Goal: Information Seeking & Learning: Learn about a topic

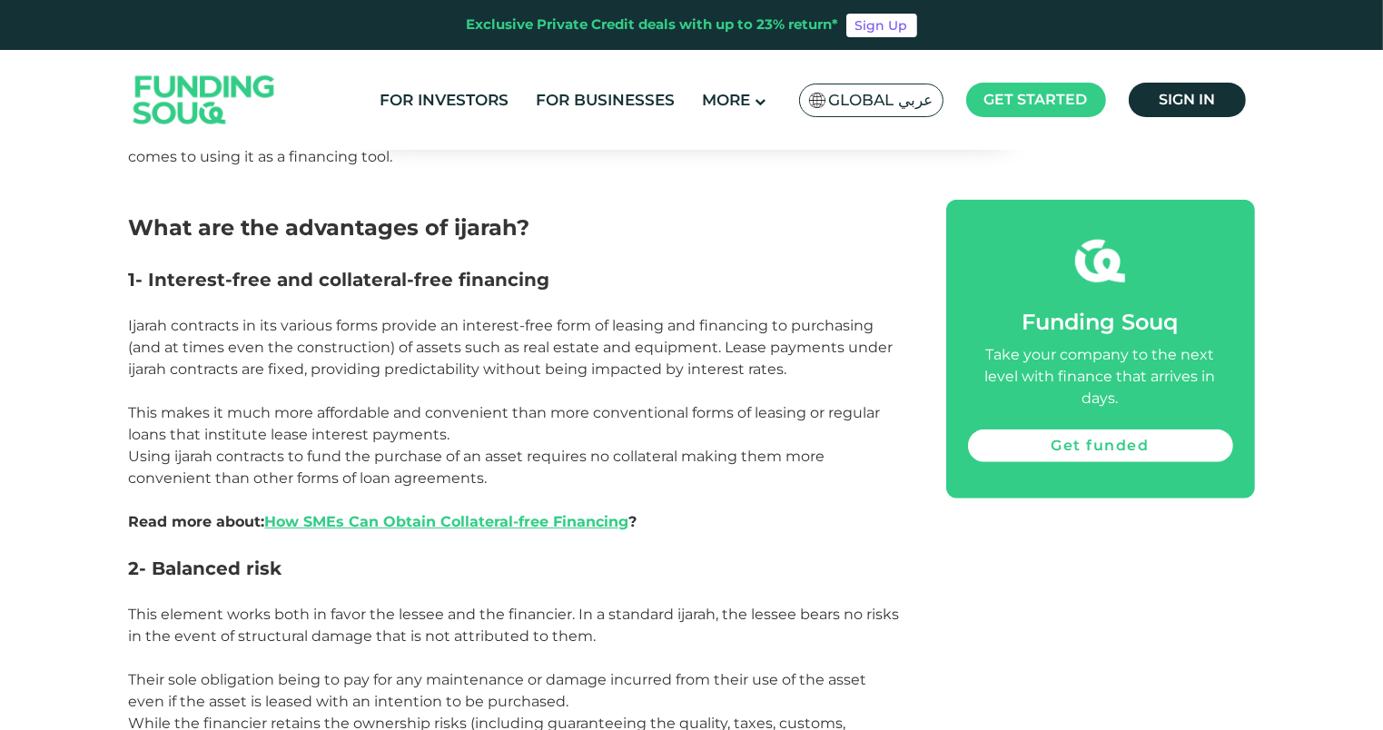
scroll to position [1108, 0]
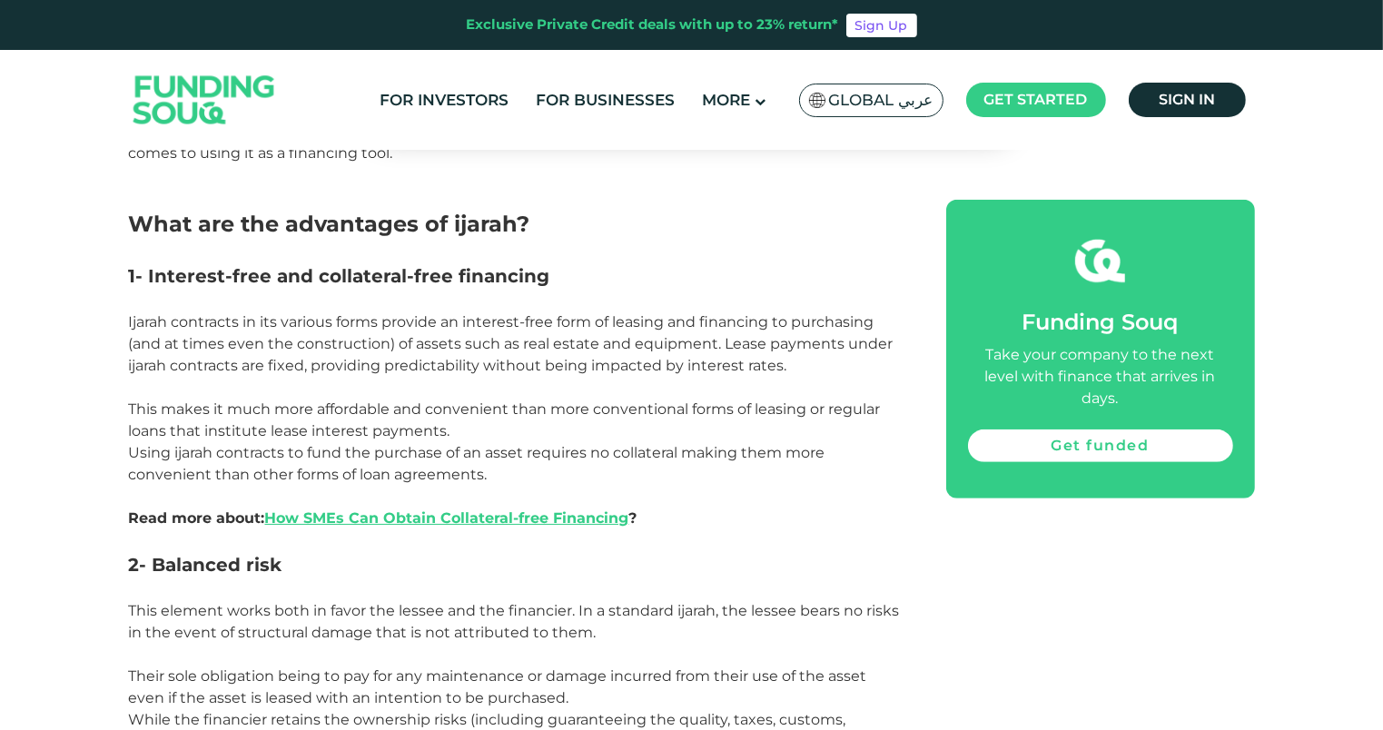
click at [784, 444] on span "Using ijarah contracts to fund the purchase of an asset requires no collateral …" at bounding box center [477, 463] width 696 height 39
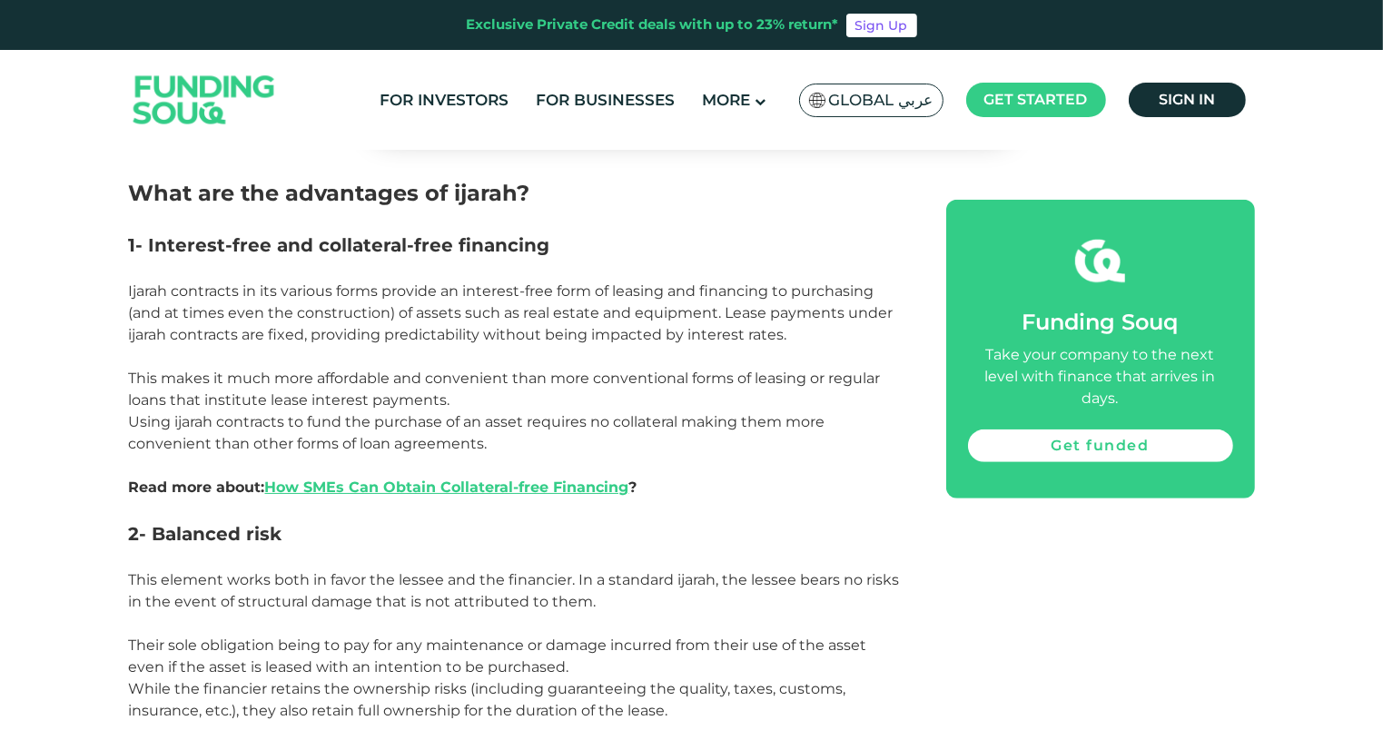
scroll to position [1140, 0]
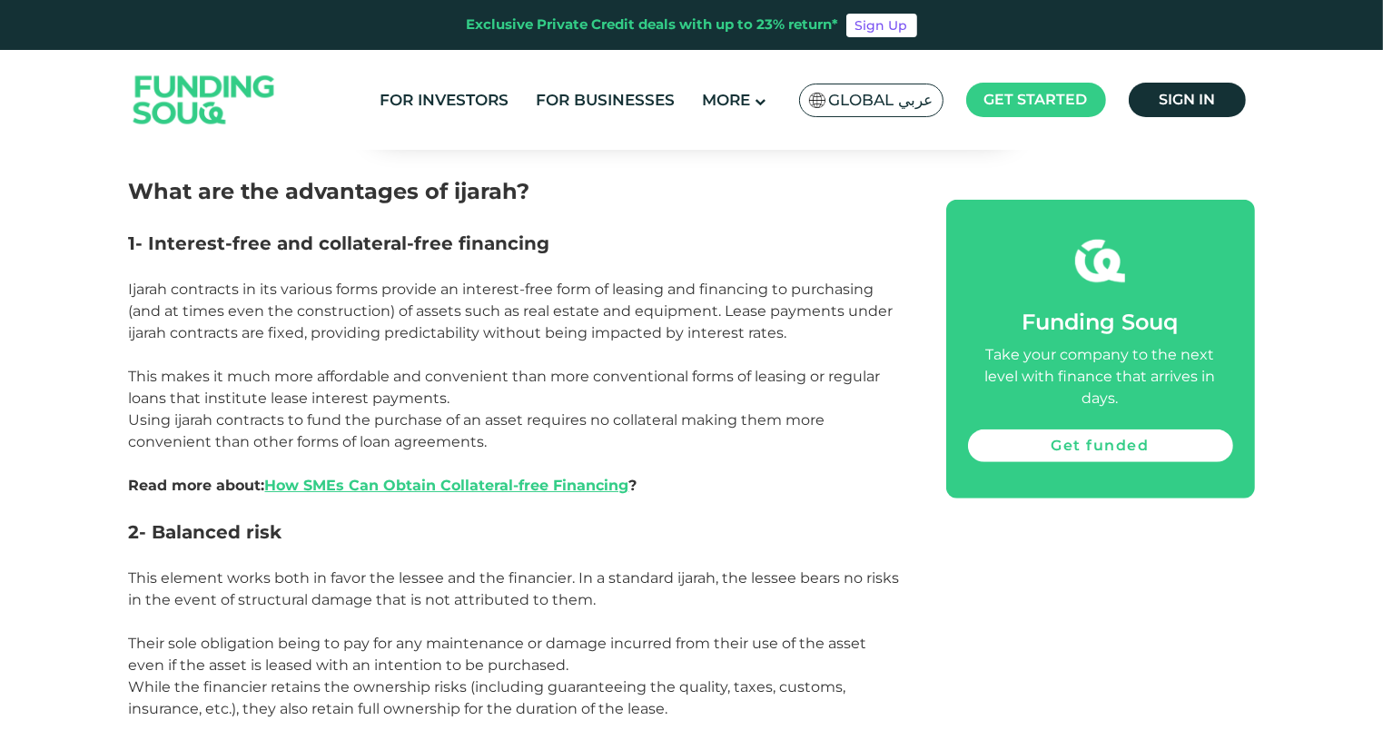
click at [784, 453] on p at bounding box center [517, 464] width 776 height 22
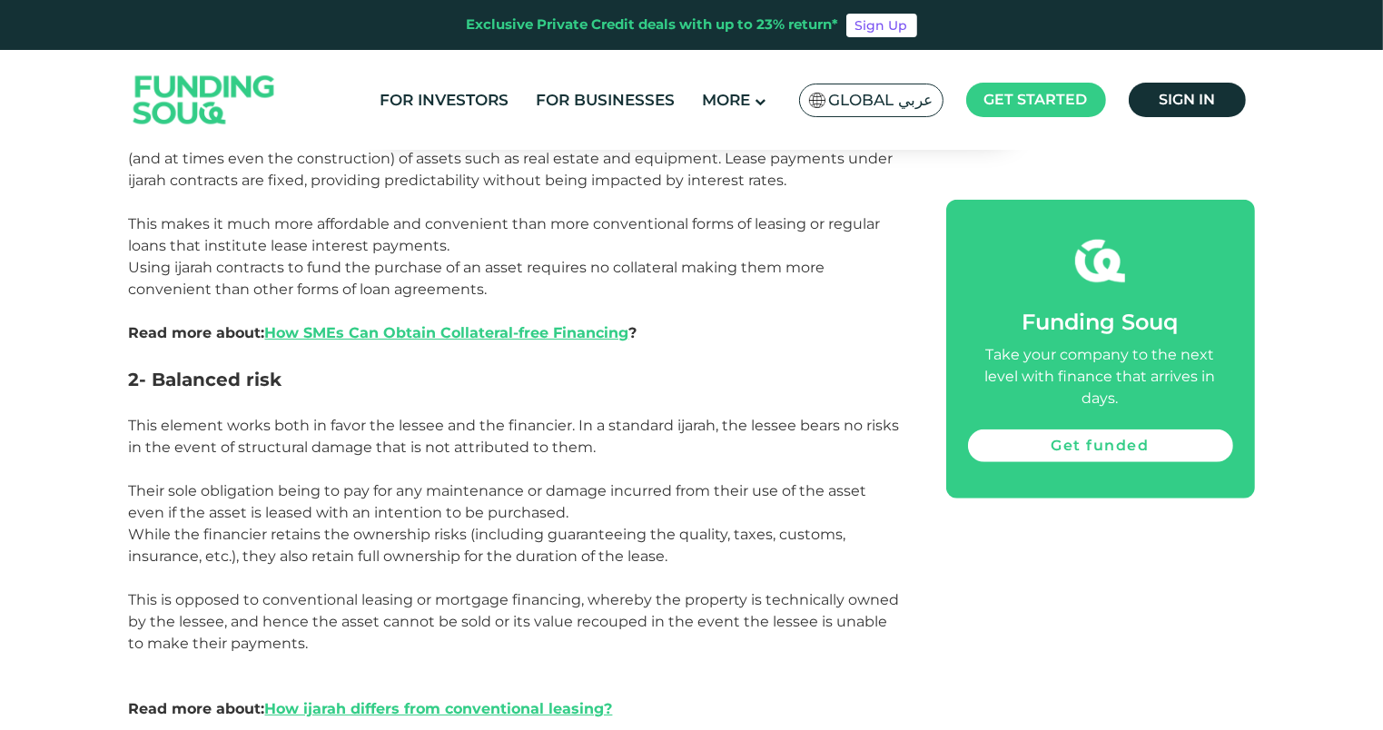
scroll to position [1291, 0]
click at [784, 435] on p "This element works both in favor the lessee and the financier. In a standard ij…" at bounding box center [517, 439] width 776 height 44
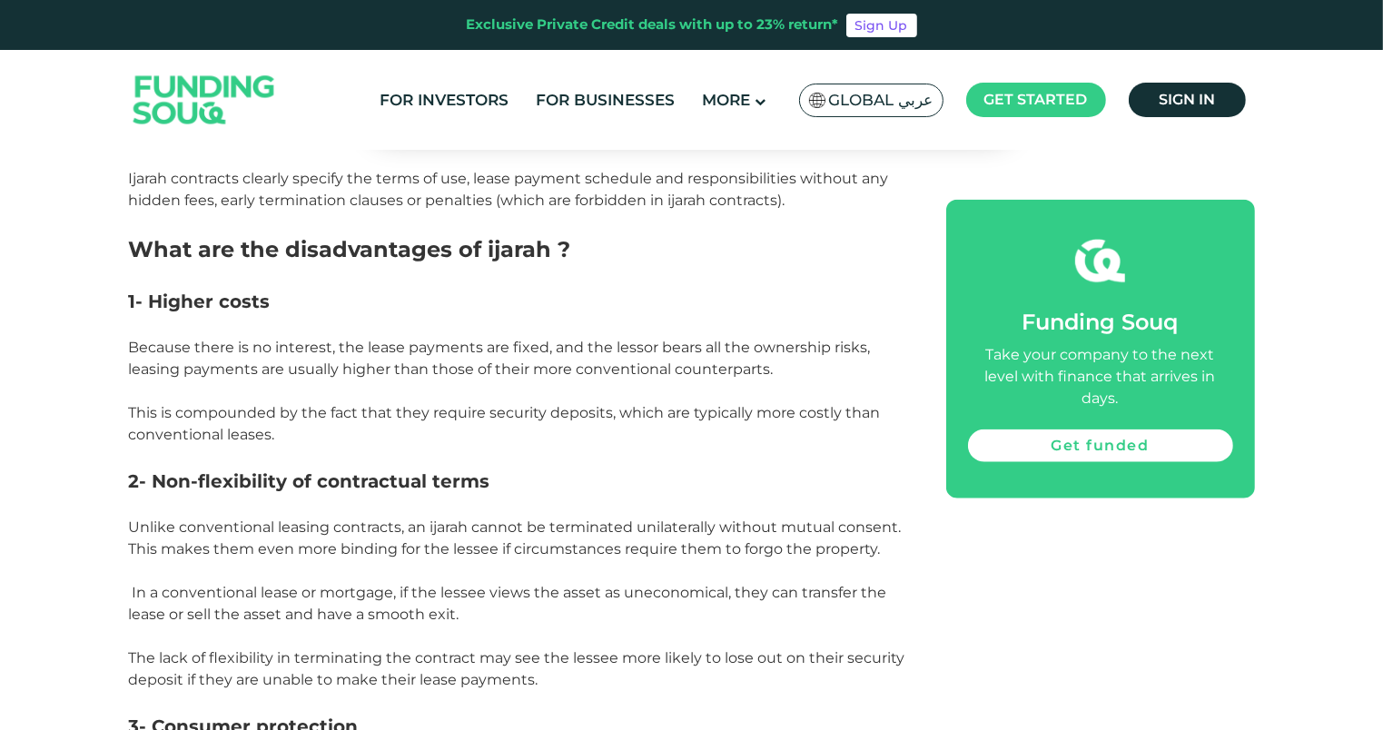
scroll to position [2073, 0]
drag, startPoint x: 0, startPoint y: 0, endPoint x: 631, endPoint y: 305, distance: 701.0
click at [631, 316] on p at bounding box center [517, 327] width 776 height 22
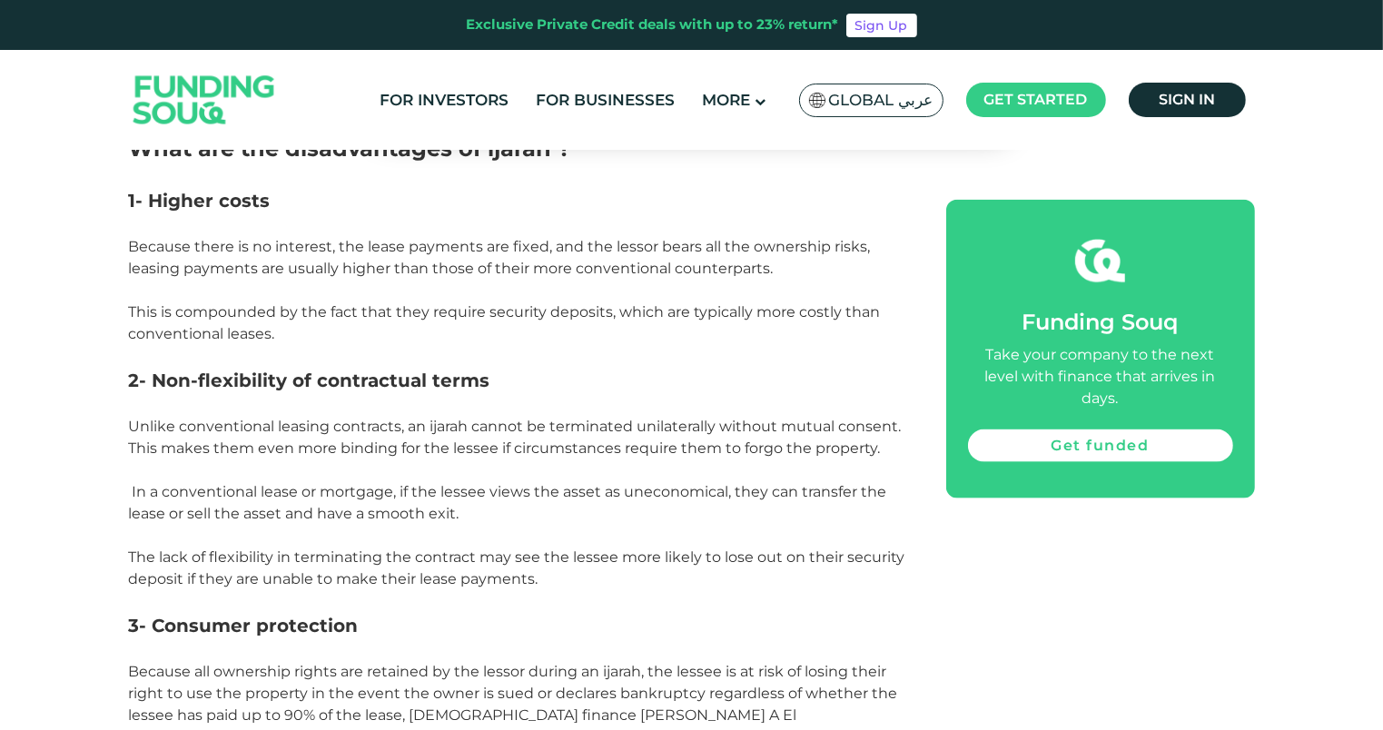
scroll to position [2176, 0]
click at [631, 305] on p "This is compounded by the fact that they require security deposits, which are t…" at bounding box center [517, 323] width 776 height 44
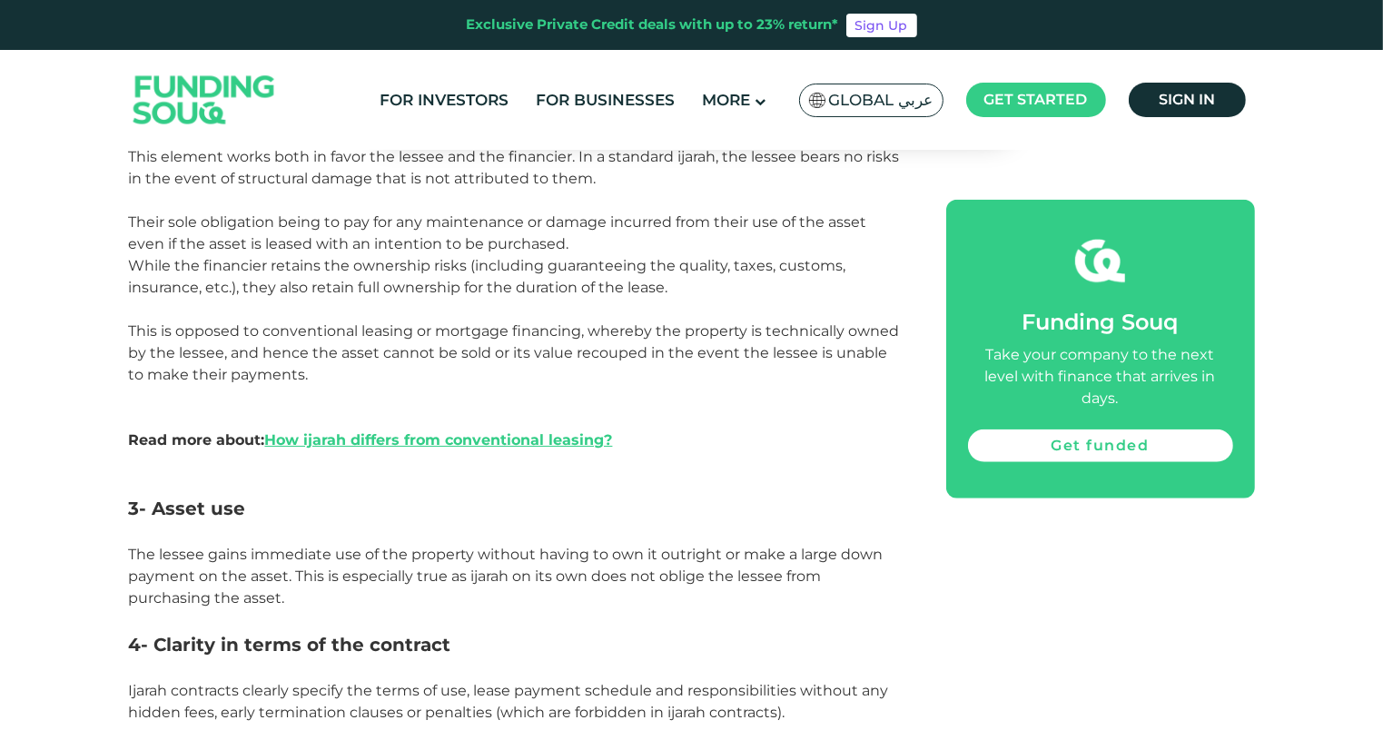
scroll to position [1562, 0]
click at [631, 322] on span "This is opposed to conventional leasing or mortgage financing, whereby the prop…" at bounding box center [514, 352] width 771 height 61
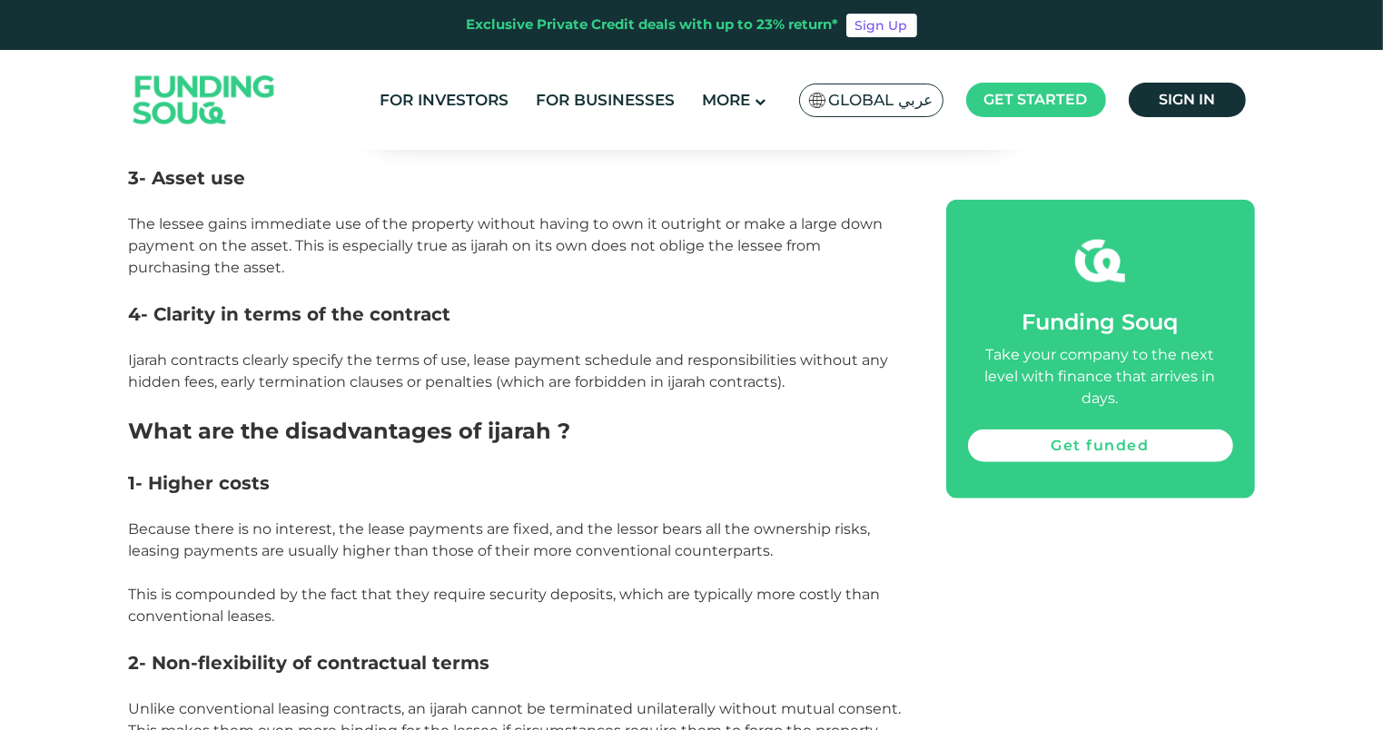
scroll to position [1892, 0]
click at [631, 328] on p at bounding box center [517, 339] width 776 height 22
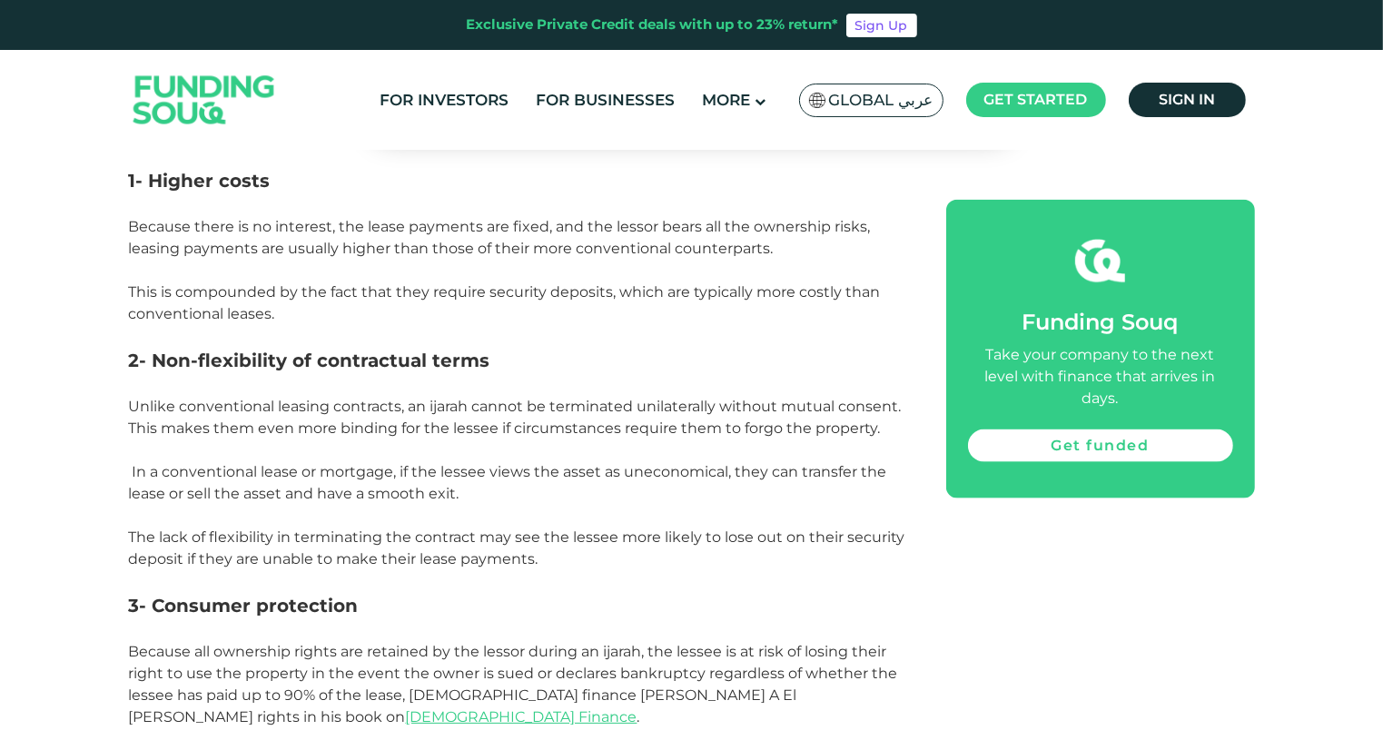
scroll to position [2194, 0]
click at [668, 284] on span "This is compounded by the fact that they require security deposits, which are t…" at bounding box center [505, 303] width 752 height 39
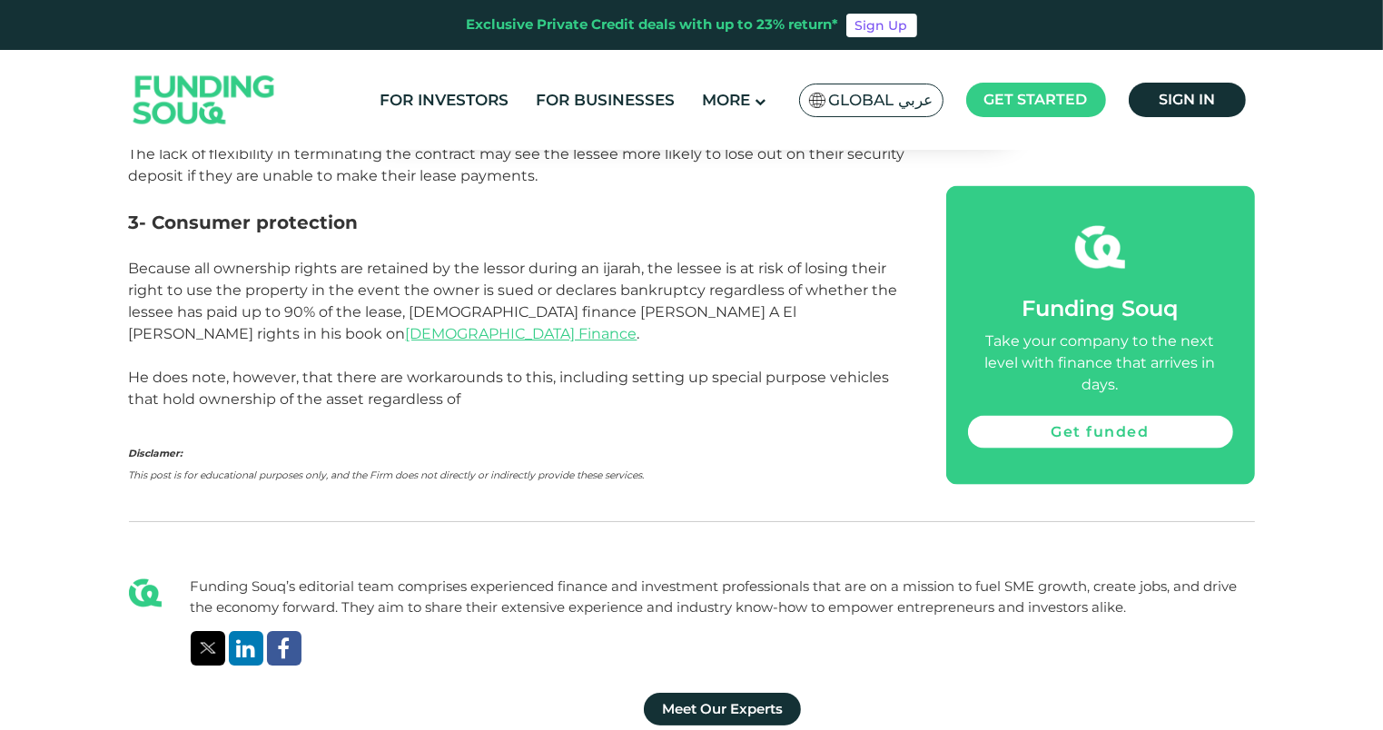
scroll to position [2576, 0]
